Goal: Navigation & Orientation: Find specific page/section

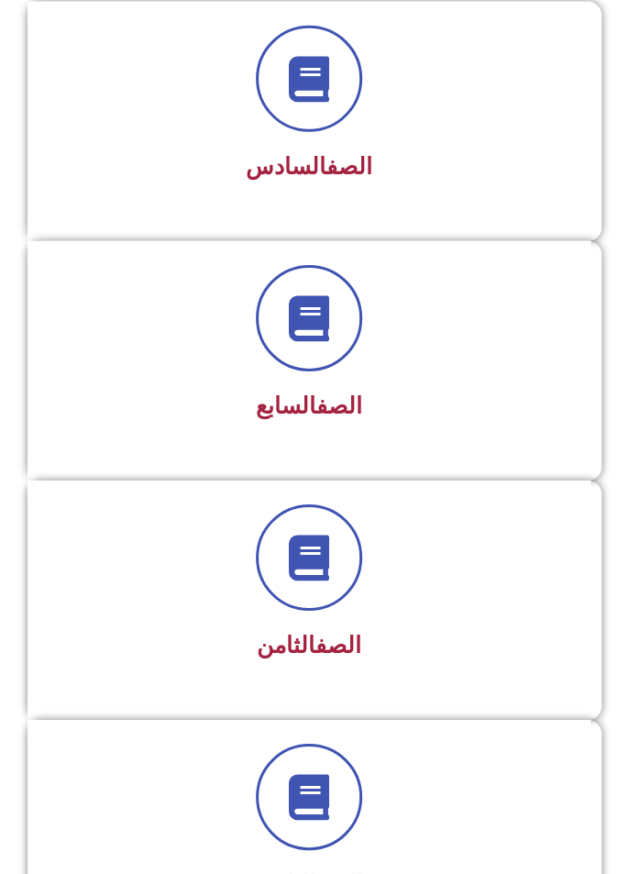
click at [464, 354] on div at bounding box center [309, 318] width 516 height 106
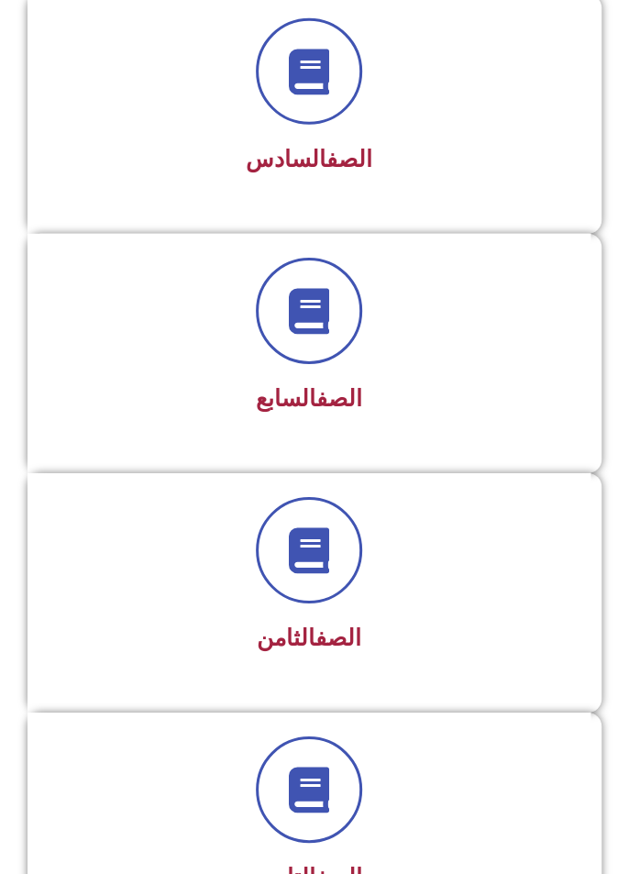
scroll to position [1716, 0]
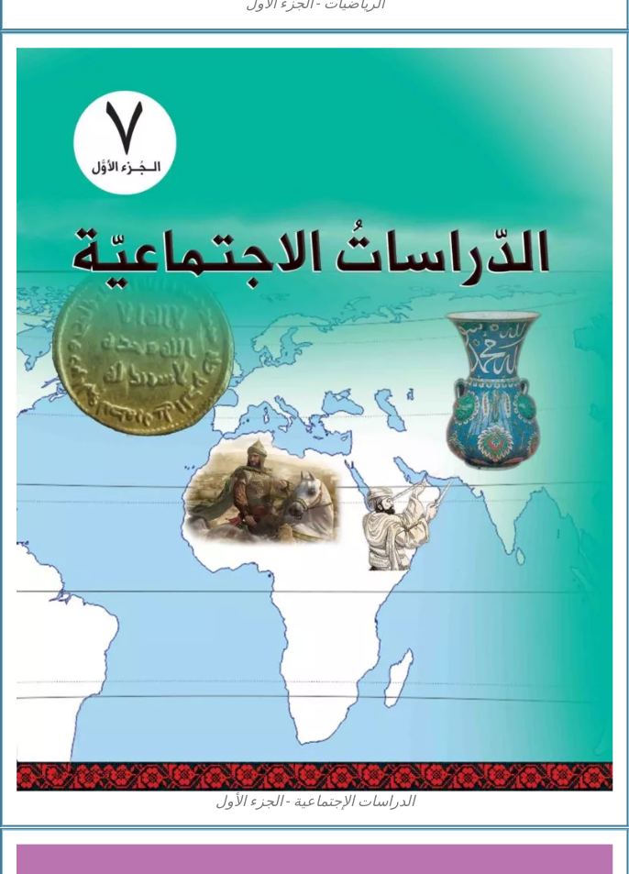
scroll to position [2674, 0]
click at [147, 456] on img at bounding box center [315, 419] width 596 height 743
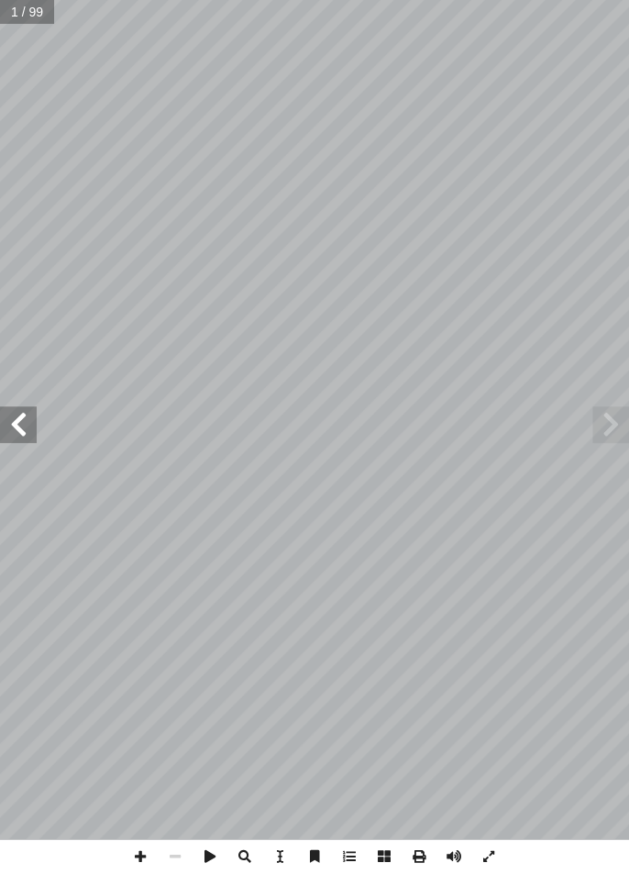
click at [34, 427] on span at bounding box center [18, 424] width 37 height 37
